Goal: Check status: Check status

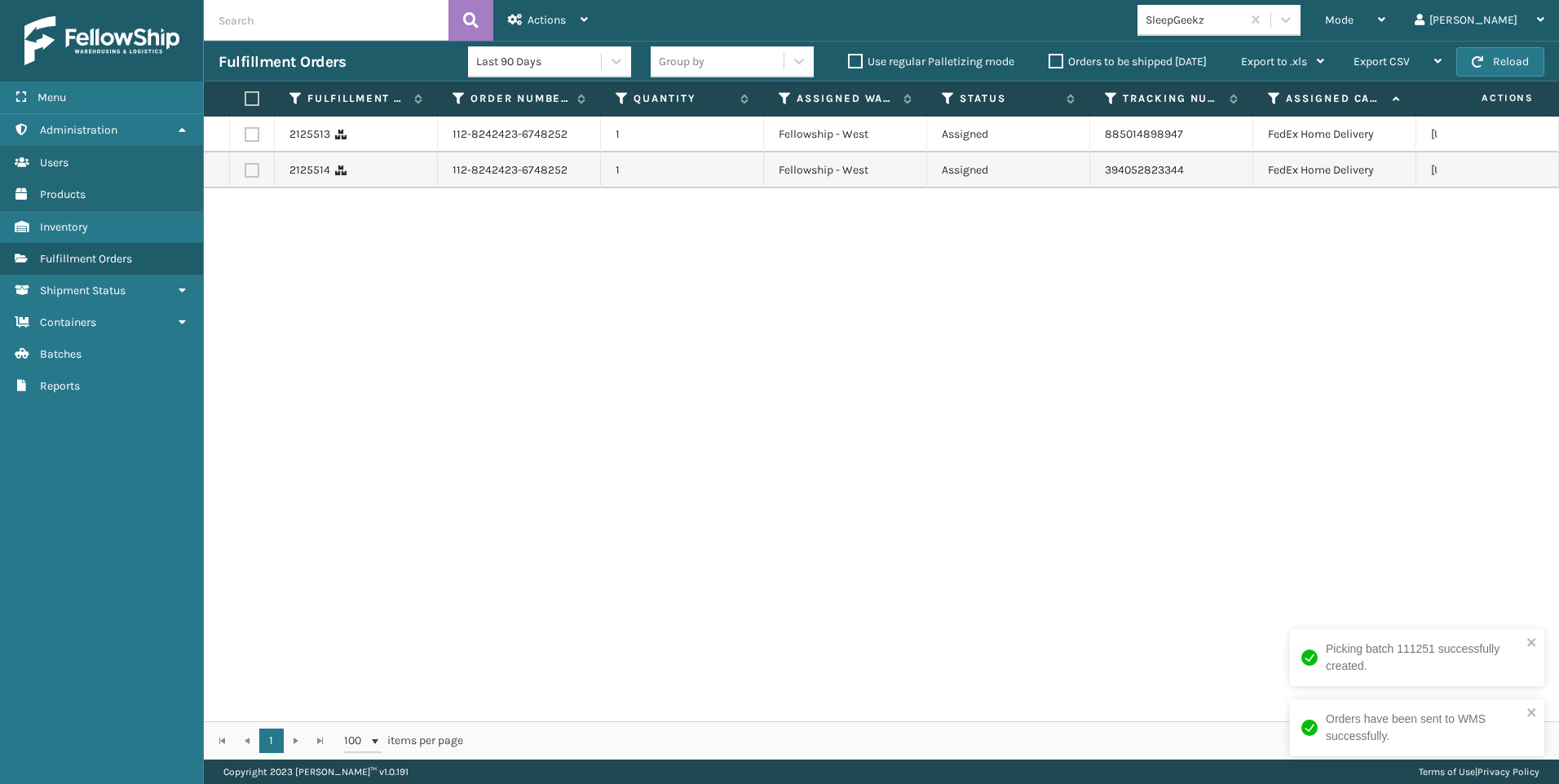
click at [1481, 62] on span "button" at bounding box center [1477, 61] width 12 height 12
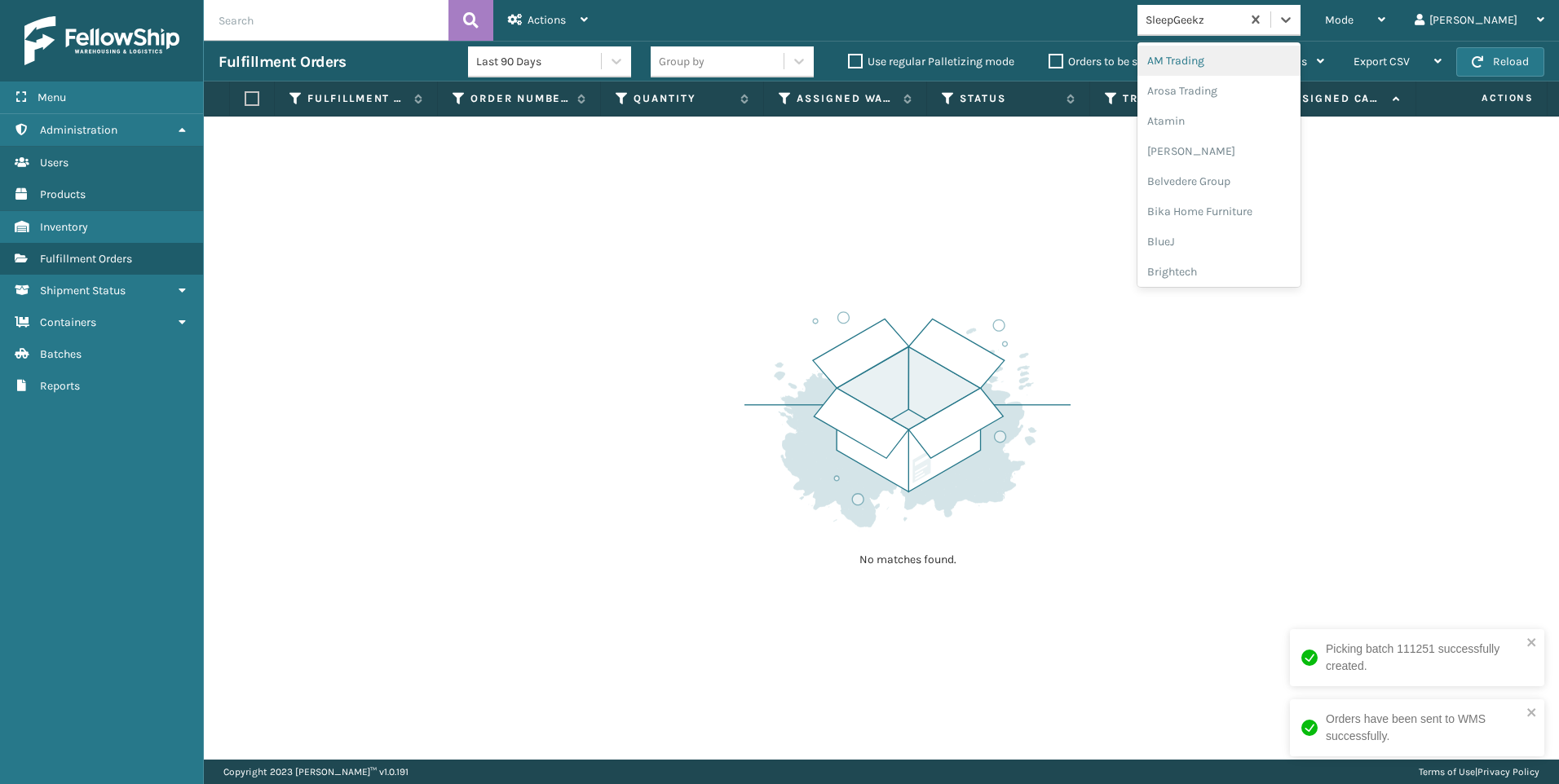
click at [1241, 31] on div "SleepGeekz" at bounding box center [1189, 20] width 104 height 27
click at [1283, 111] on div "Koolmore" at bounding box center [1219, 117] width 163 height 30
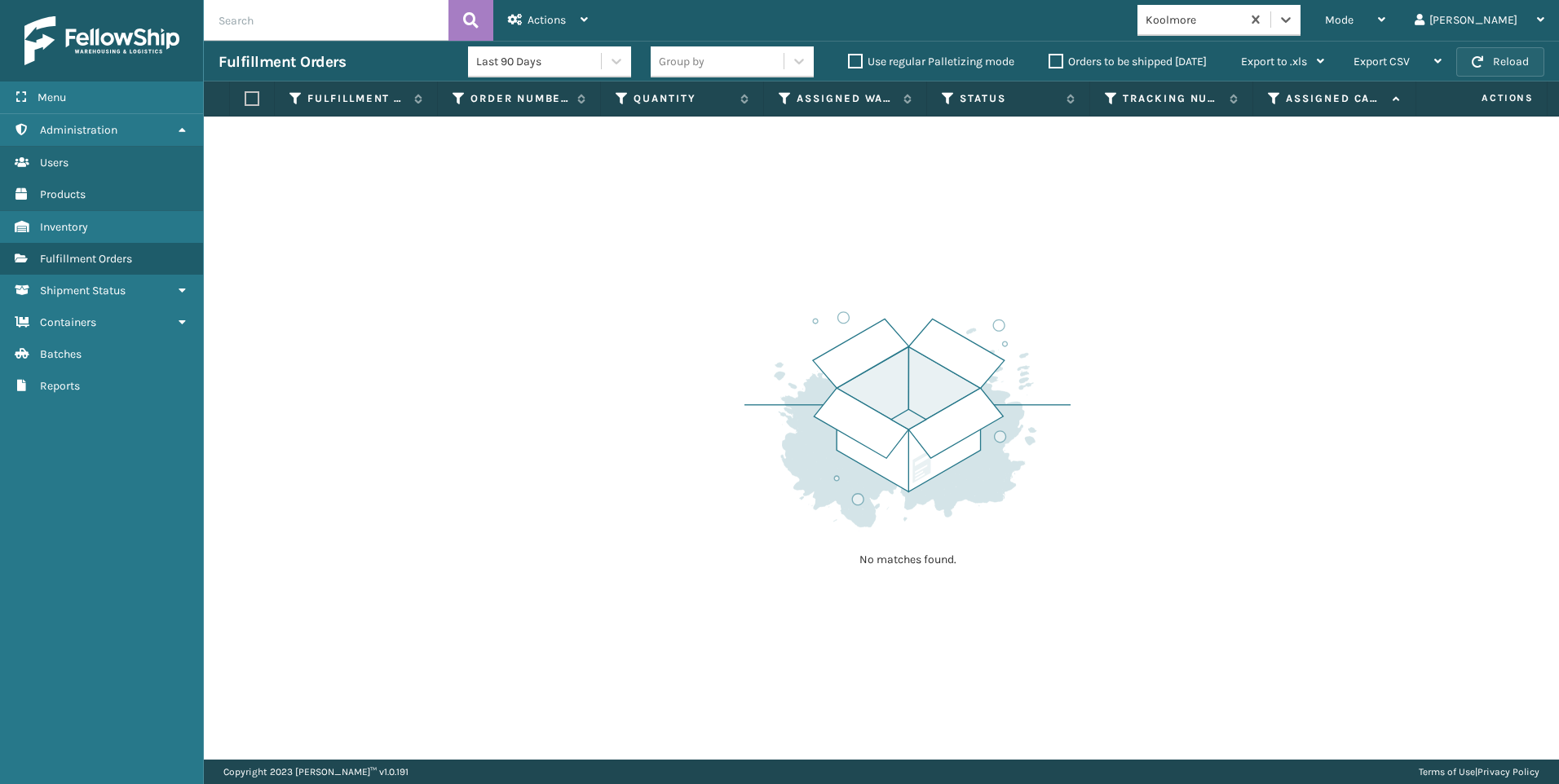
click at [1482, 58] on span "button" at bounding box center [1477, 61] width 12 height 12
click at [1524, 56] on button "Reload" at bounding box center [1500, 61] width 88 height 30
click at [1519, 69] on button "Reload" at bounding box center [1500, 61] width 88 height 30
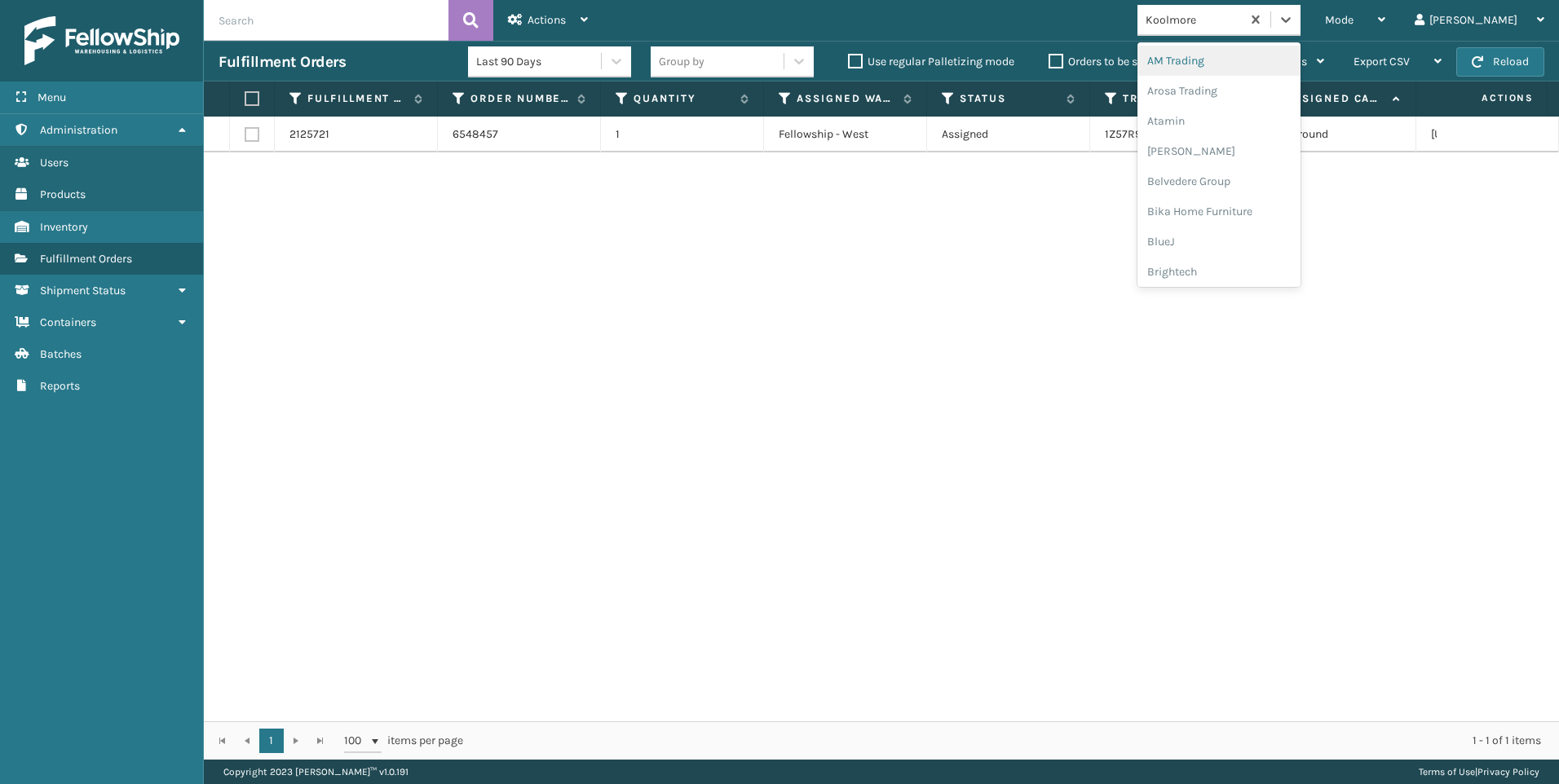
click at [1242, 25] on div "Koolmore" at bounding box center [1195, 20] width 97 height 17
click at [1288, 230] on div "SleepGeekz" at bounding box center [1219, 238] width 163 height 30
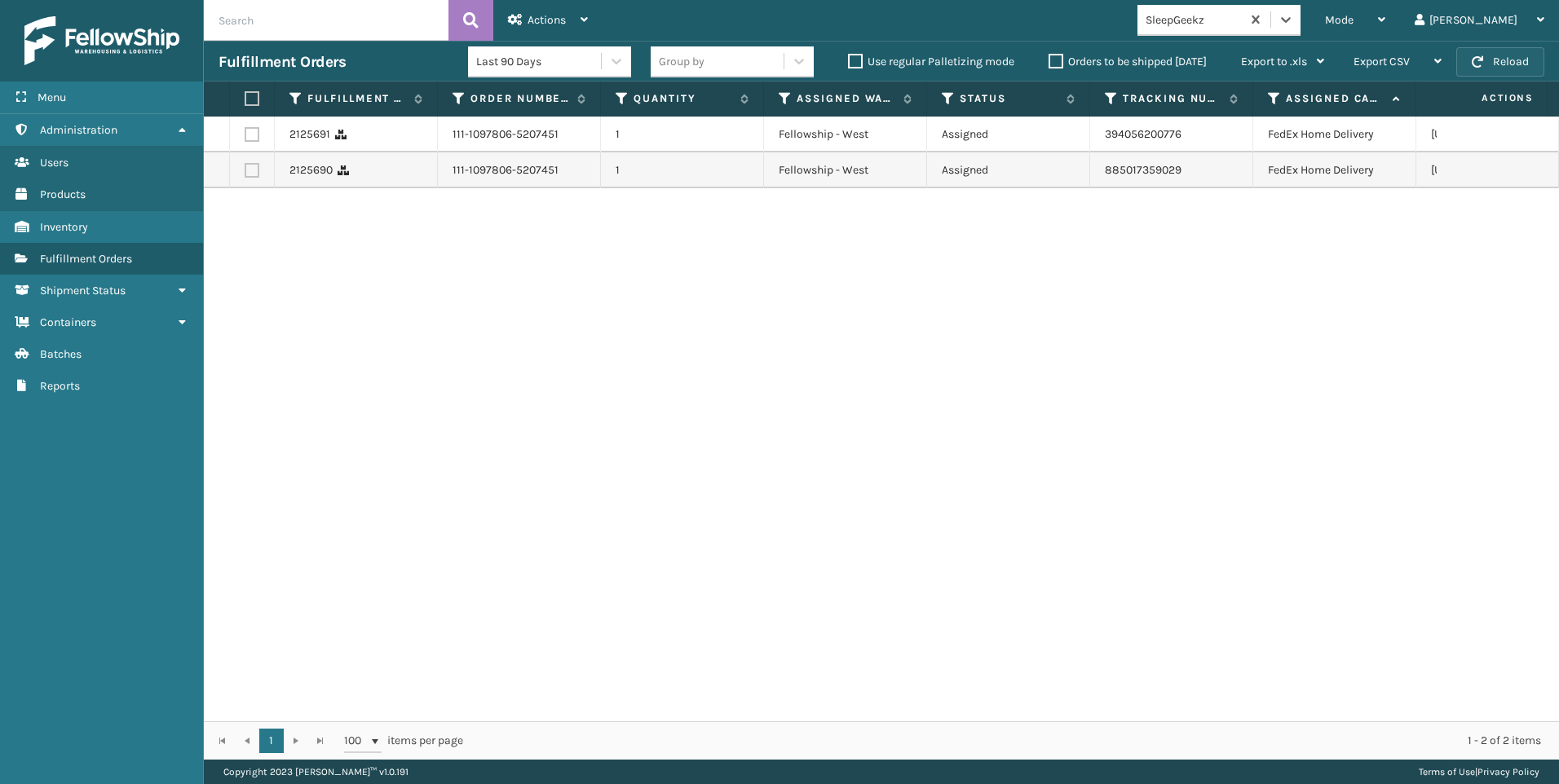
click at [1508, 50] on button "Reload" at bounding box center [1500, 61] width 88 height 30
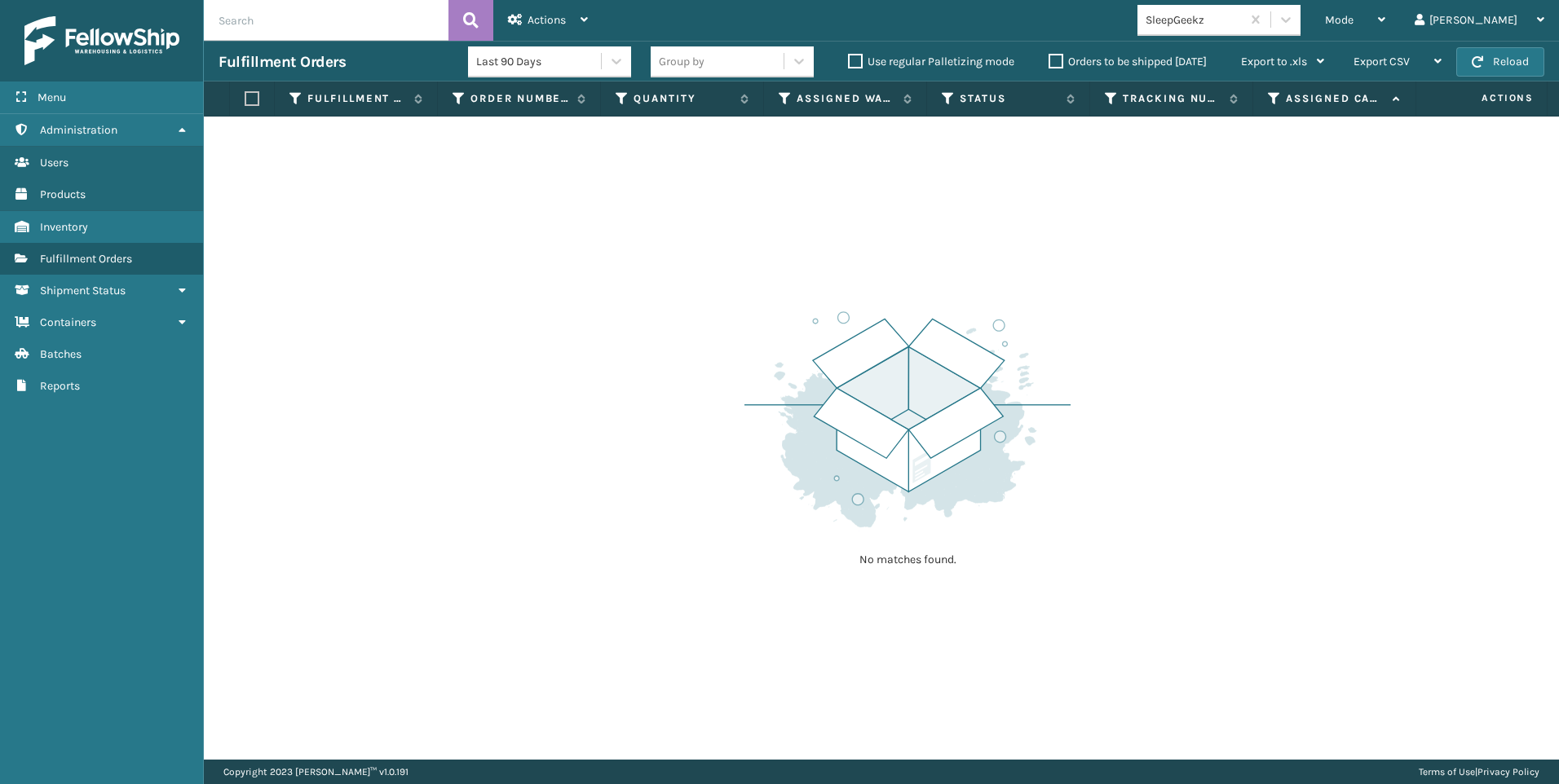
click at [1362, 207] on div "No matches found." at bounding box center [881, 438] width 1355 height 643
click at [1519, 57] on button "Reload" at bounding box center [1500, 61] width 88 height 30
click at [1242, 23] on div "SleepGeekz" at bounding box center [1195, 20] width 97 height 17
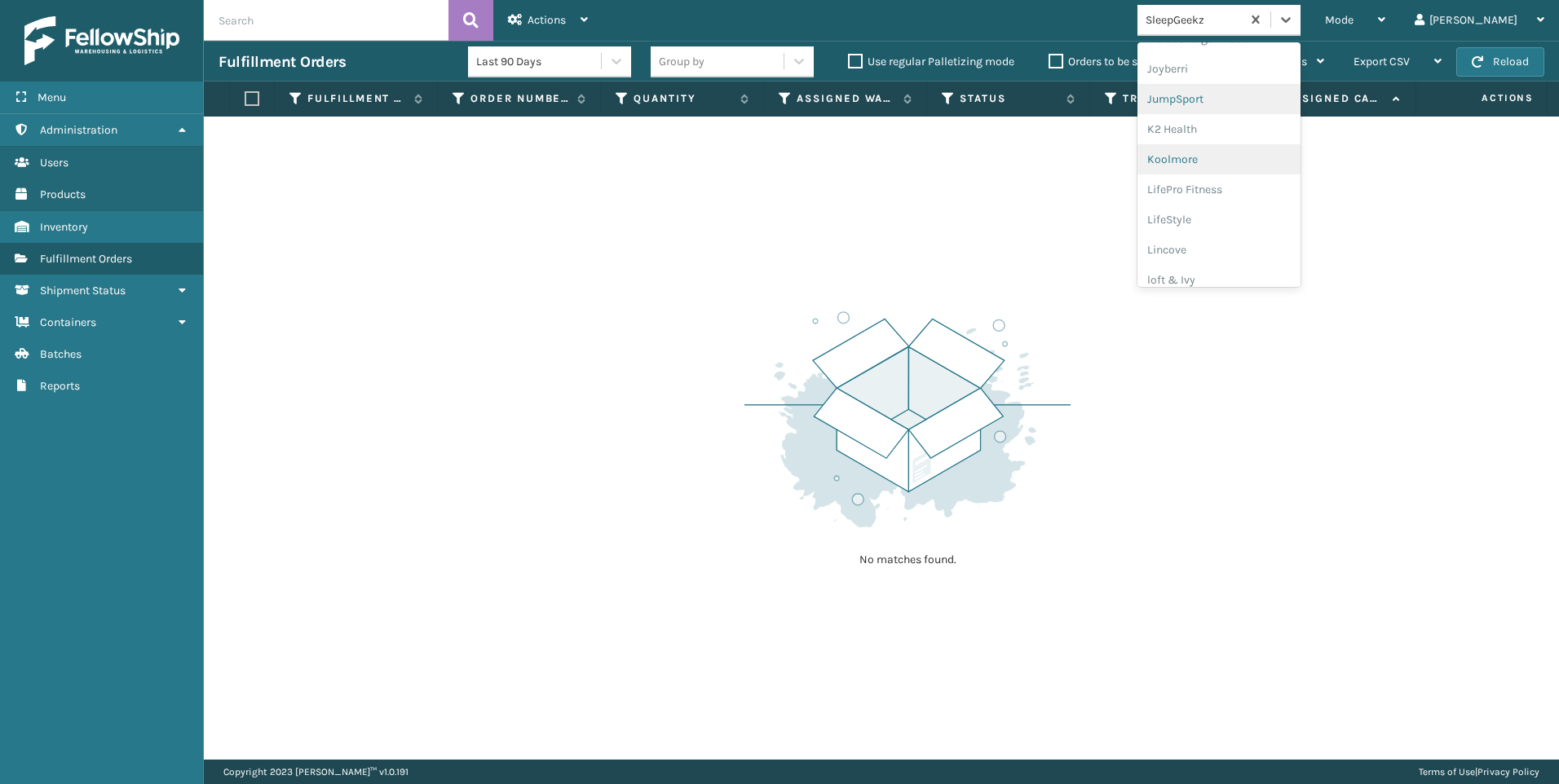
scroll to position [489, 0]
click at [1283, 143] on div "Koolmore" at bounding box center [1219, 144] width 163 height 30
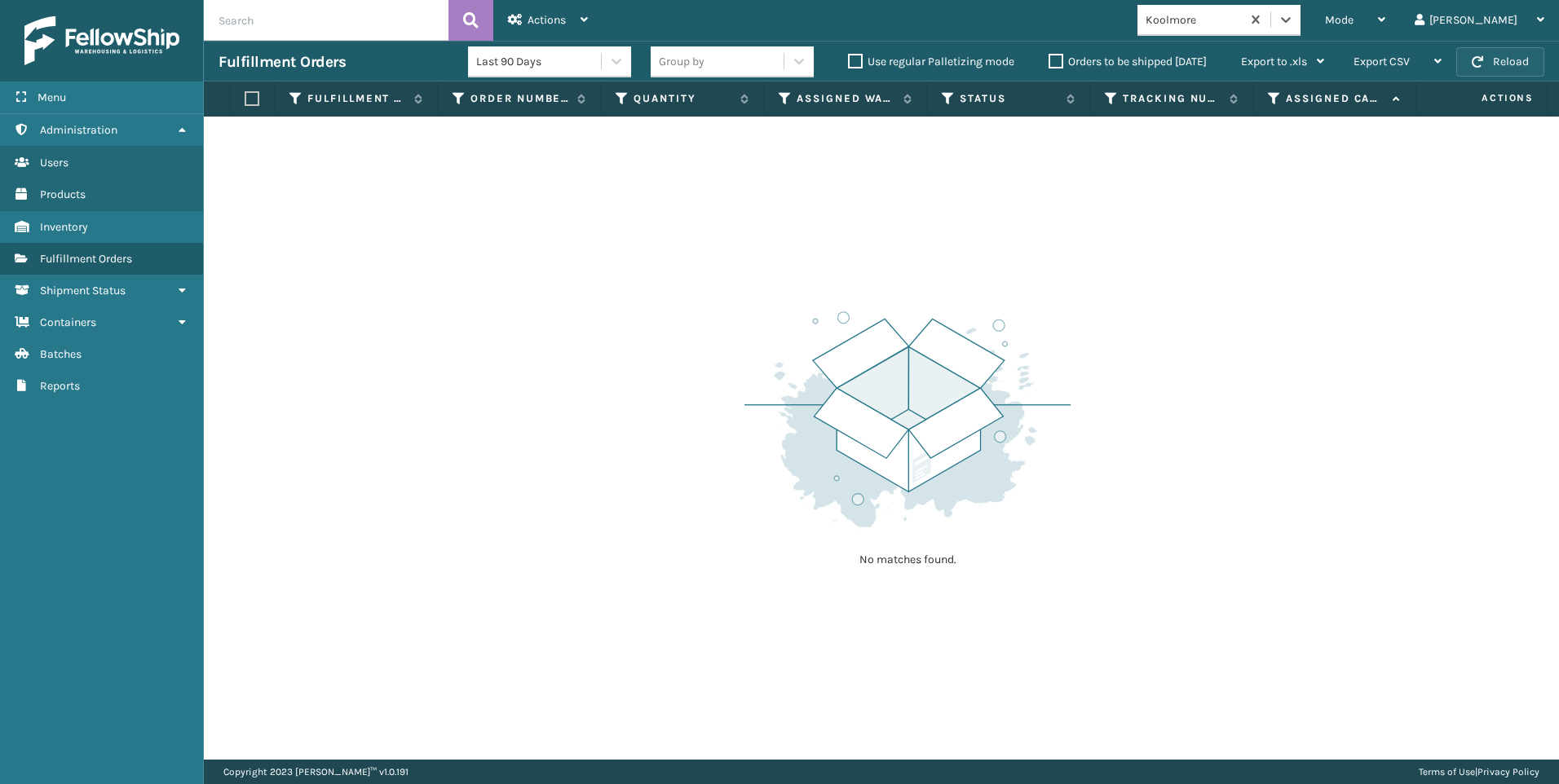
click at [1511, 52] on button "Reload" at bounding box center [1500, 61] width 88 height 30
click at [1506, 62] on button "Reload" at bounding box center [1500, 61] width 88 height 30
click at [1242, 21] on div "Koolmore" at bounding box center [1195, 20] width 97 height 17
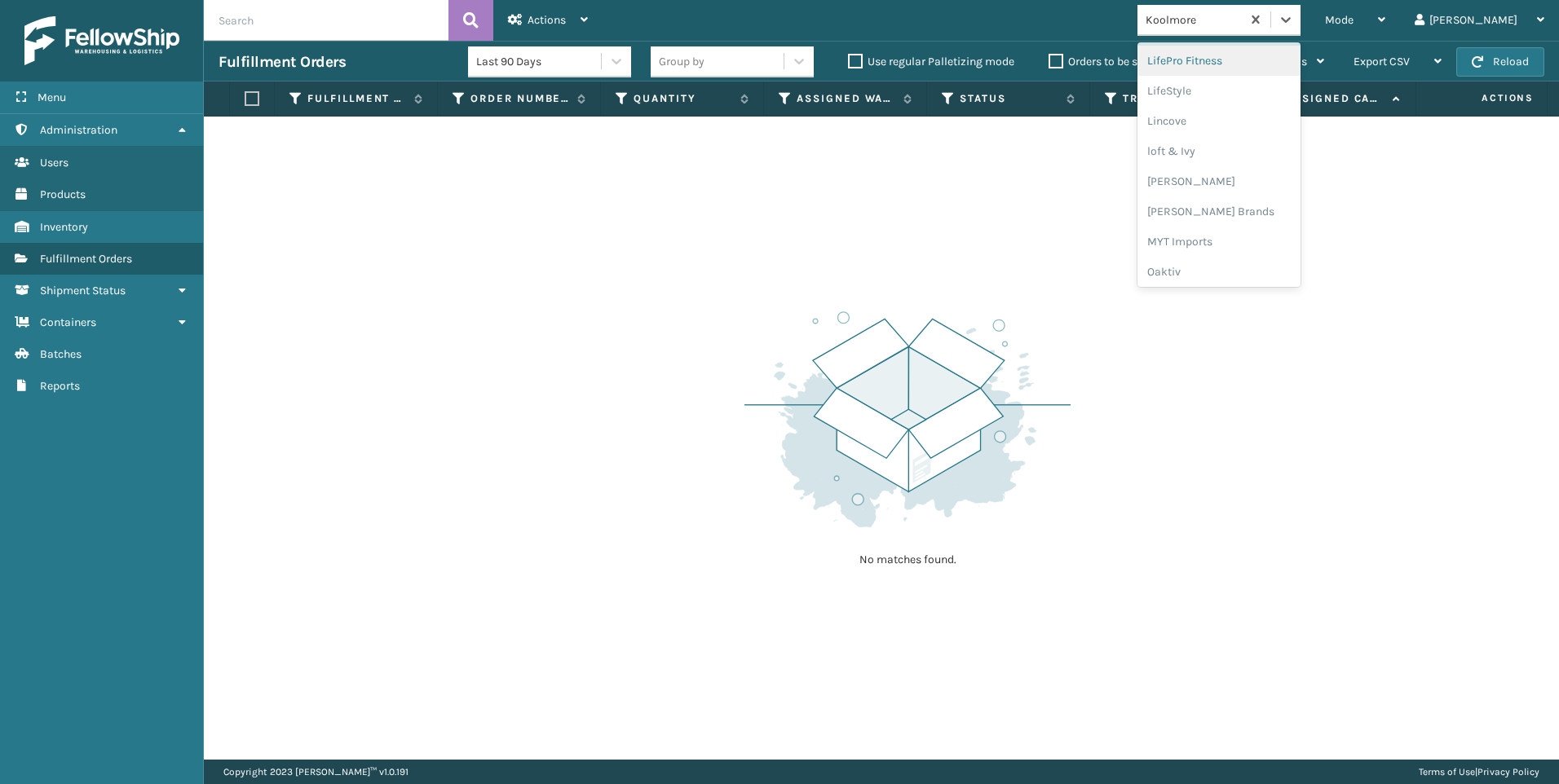
scroll to position [817, 0]
click at [1287, 241] on div "SleepGeekz" at bounding box center [1219, 238] width 163 height 30
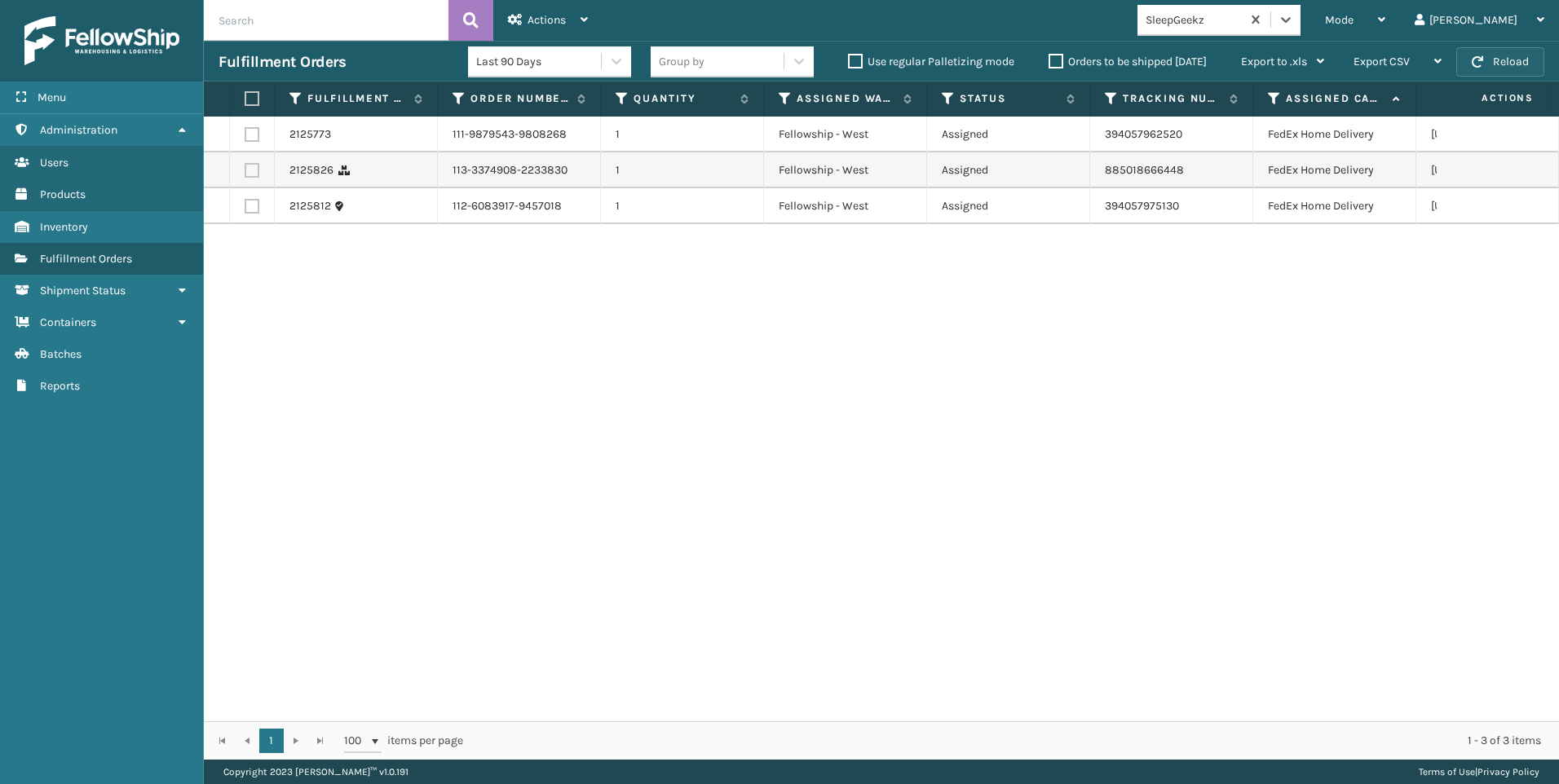
click at [1508, 71] on button "Reload" at bounding box center [1500, 61] width 88 height 30
click at [1473, 63] on span "button" at bounding box center [1477, 61] width 12 height 12
click at [1466, 49] on button "Reload" at bounding box center [1500, 61] width 88 height 30
